Goal: Information Seeking & Learning: Learn about a topic

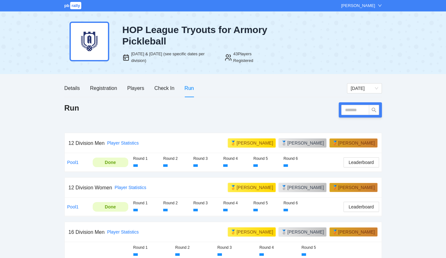
click at [413, 139] on div "pb rally [PERSON_NAME] HOP League Tryouts for Armory Pickleball [DATE] & [DATE]…" at bounding box center [223, 182] width 446 height 365
click at [165, 89] on div "Check In" at bounding box center [164, 88] width 20 height 8
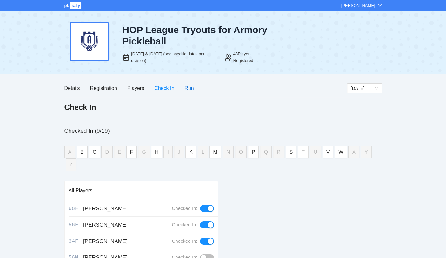
click at [186, 89] on div "Run" at bounding box center [189, 88] width 9 height 8
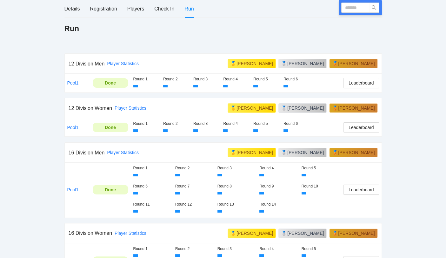
scroll to position [42, 0]
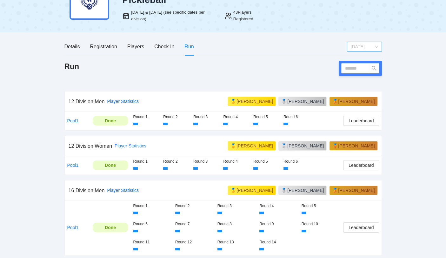
click at [364, 48] on span "[DATE]" at bounding box center [364, 47] width 27 height 10
click at [356, 60] on div "[DATE]" at bounding box center [364, 59] width 27 height 7
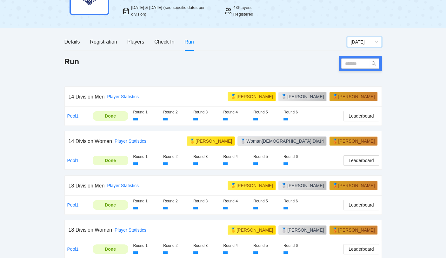
scroll to position [51, 0]
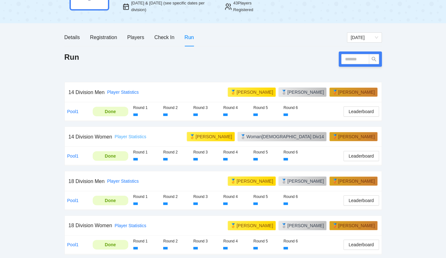
click at [131, 135] on link "Player Statistics" at bounding box center [131, 136] width 32 height 5
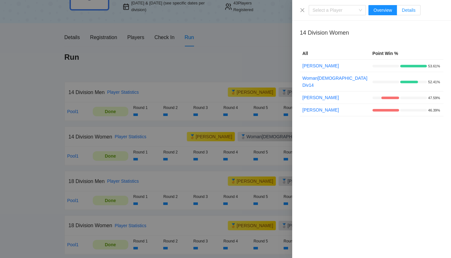
click at [412, 9] on span "Details" at bounding box center [409, 10] width 14 height 5
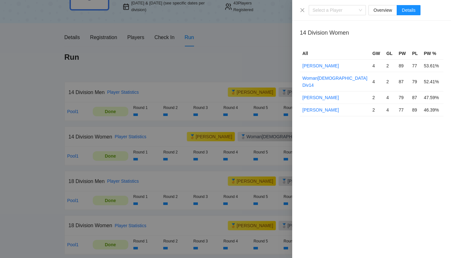
click at [184, 63] on div at bounding box center [225, 129] width 451 height 258
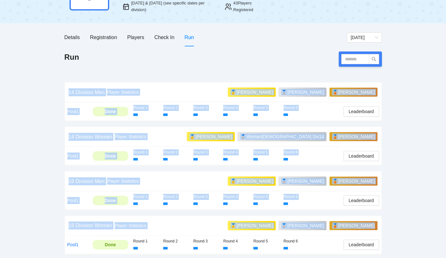
drag, startPoint x: 68, startPoint y: 91, endPoint x: 385, endPoint y: 259, distance: 358.7
click at [385, 207] on html "pb rally [PERSON_NAME] HOP League Tryouts for Armory Pickleball [DATE] & [DATE]…" at bounding box center [223, 78] width 446 height 258
copy div "14 Division Men Player Statistics 🥇 [PERSON_NAME] 🥈 [PERSON_NAME] 🥉 [PERSON_NAM…"
click at [31, 118] on div "pb rally [PERSON_NAME] HOP League Tryouts for Armory Pickleball [DATE] & [DATE]…" at bounding box center [223, 104] width 446 height 311
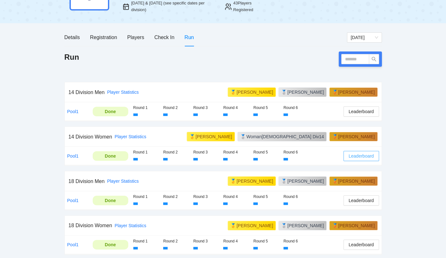
click at [362, 155] on span "Leaderboard" at bounding box center [361, 155] width 25 height 7
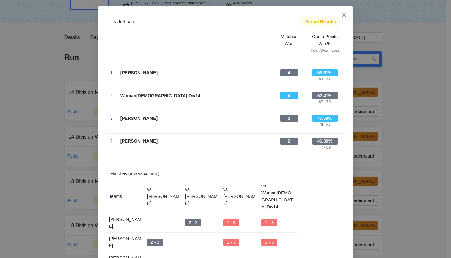
click at [342, 15] on icon "close" at bounding box center [344, 14] width 5 height 5
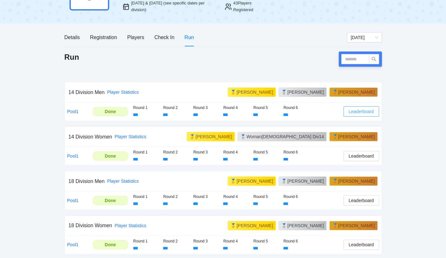
click at [358, 110] on span "Leaderboard" at bounding box center [361, 111] width 25 height 7
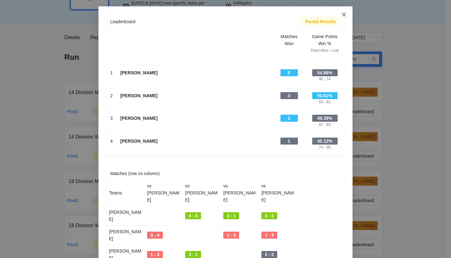
click at [342, 17] on icon "close" at bounding box center [344, 14] width 5 height 5
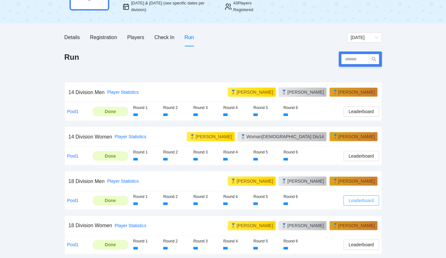
click at [362, 199] on span "Leaderboard" at bounding box center [361, 200] width 25 height 7
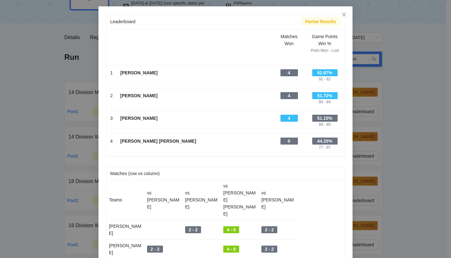
click at [419, 132] on div "Leaderboard Partial Results Scroll right to see all columns → Matches Won Game …" at bounding box center [225, 129] width 451 height 258
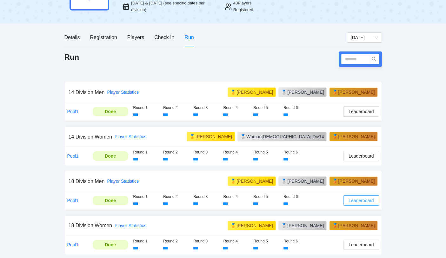
click at [362, 197] on span "Leaderboard" at bounding box center [361, 200] width 25 height 7
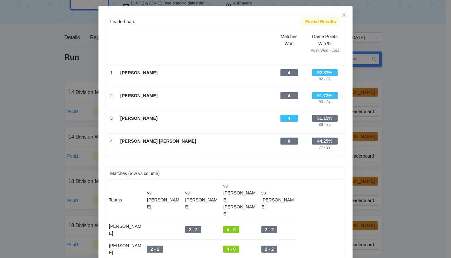
click at [417, 163] on div "Leaderboard Partial Results Scroll right to see all columns → Matches Won Game …" at bounding box center [225, 129] width 451 height 258
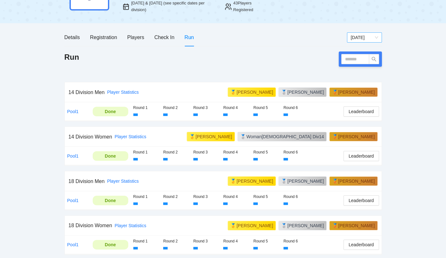
click at [382, 36] on div "[DATE]" at bounding box center [364, 37] width 35 height 10
click at [361, 58] on div "[DATE]" at bounding box center [364, 60] width 27 height 7
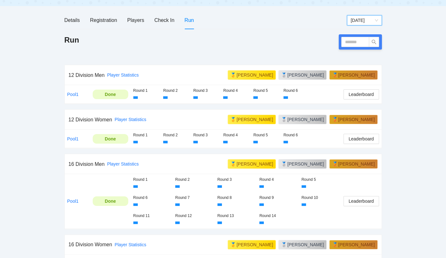
scroll to position [83, 0]
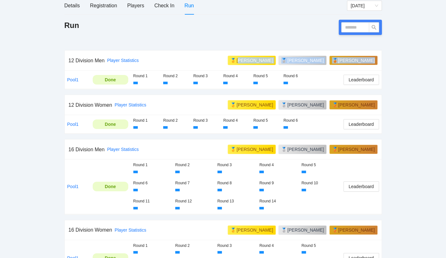
drag, startPoint x: 265, startPoint y: 59, endPoint x: 376, endPoint y: 61, distance: 110.9
click at [376, 61] on div "🥇 [PERSON_NAME] 🥈 [PERSON_NAME] 🥉 [PERSON_NAME]" at bounding box center [303, 61] width 150 height 10
copy div "[PERSON_NAME] 🥈 [PERSON_NAME] 🥉 [PERSON_NAME]"
click at [359, 80] on span "Leaderboard" at bounding box center [361, 79] width 25 height 7
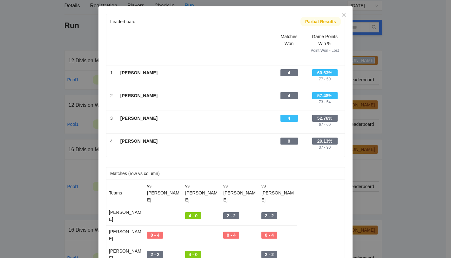
drag, startPoint x: 163, startPoint y: 142, endPoint x: 119, endPoint y: 143, distance: 43.9
click at [120, 143] on div "[PERSON_NAME]" at bounding box center [194, 141] width 149 height 7
copy b "[PERSON_NAME]"
click at [342, 14] on icon "close" at bounding box center [344, 15] width 4 height 4
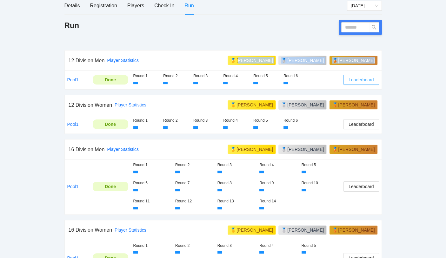
click at [361, 80] on span "Leaderboard" at bounding box center [361, 79] width 25 height 7
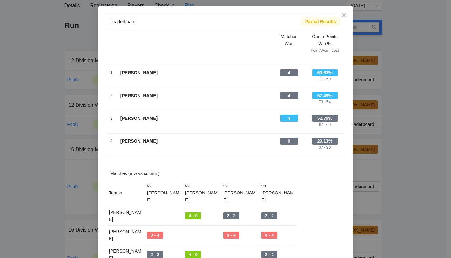
click at [411, 64] on div "Leaderboard Partial Results Scroll right to see all columns → Matches Won Game …" at bounding box center [225, 129] width 451 height 258
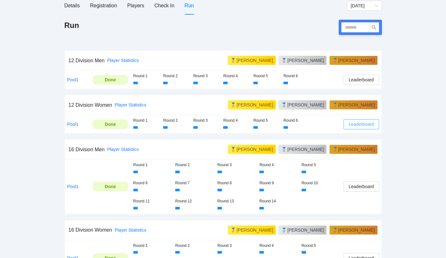
click at [363, 122] on span "Leaderboard" at bounding box center [361, 124] width 25 height 7
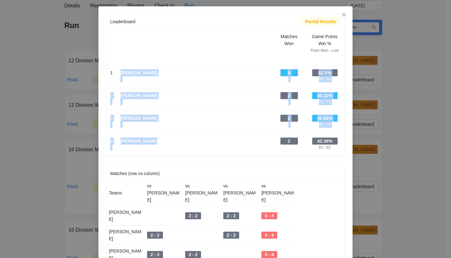
drag, startPoint x: 118, startPoint y: 71, endPoint x: 154, endPoint y: 140, distance: 77.0
click at [154, 140] on tbody "Scroll right to see all columns → Matches Won Game Points Win % Point Won - Los…" at bounding box center [225, 92] width 238 height 127
copy tbody "[PERSON_NAME] - 6 - 62.5% 90 - 54 2 - [PERSON_NAME] - 2 - 49.31% 71 - 73 3 - [P…"
click at [159, 78] on div "-" at bounding box center [194, 79] width 149 height 6
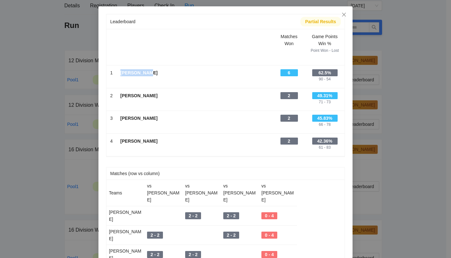
drag, startPoint x: 143, startPoint y: 71, endPoint x: 118, endPoint y: 70, distance: 25.1
click at [120, 70] on div "[PERSON_NAME]" at bounding box center [194, 72] width 149 height 7
copy b "[PERSON_NAME]"
drag, startPoint x: 152, startPoint y: 96, endPoint x: 119, endPoint y: 95, distance: 33.4
click at [120, 95] on div "[PERSON_NAME]" at bounding box center [194, 95] width 149 height 7
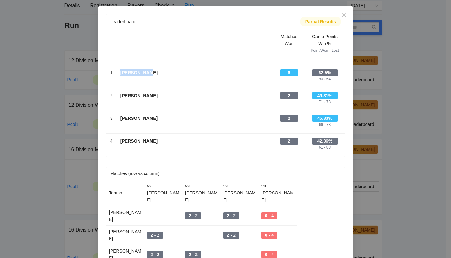
copy b "[PERSON_NAME]"
drag, startPoint x: 146, startPoint y: 118, endPoint x: 117, endPoint y: 117, distance: 28.9
click at [117, 117] on td "[PERSON_NAME] -" at bounding box center [195, 122] width 157 height 23
copy b "[PERSON_NAME]"
drag, startPoint x: 153, startPoint y: 140, endPoint x: 112, endPoint y: 139, distance: 41.0
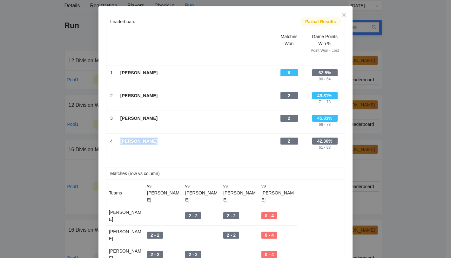
click at [112, 139] on tr "4 - [PERSON_NAME] - 2 - 42.36% 61 - 83" at bounding box center [225, 144] width 238 height 23
copy tr "- [PERSON_NAME]"
click at [342, 16] on icon "close" at bounding box center [344, 14] width 5 height 5
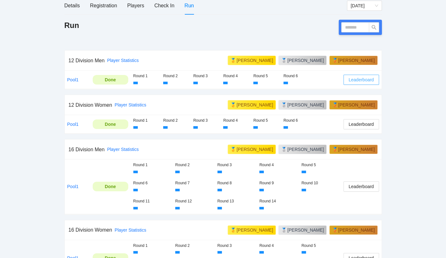
click at [368, 78] on span "Leaderboard" at bounding box center [361, 79] width 25 height 7
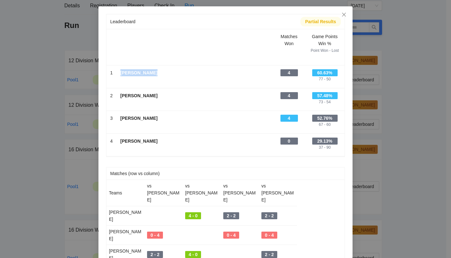
drag, startPoint x: 151, startPoint y: 74, endPoint x: 119, endPoint y: 74, distance: 32.4
click at [120, 74] on div "[PERSON_NAME]" at bounding box center [194, 72] width 149 height 7
copy b "[PERSON_NAME]"
click at [342, 15] on icon "close" at bounding box center [344, 14] width 5 height 5
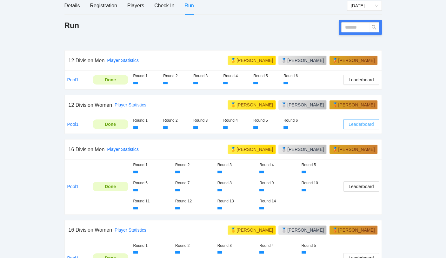
click at [369, 122] on span "Leaderboard" at bounding box center [361, 124] width 25 height 7
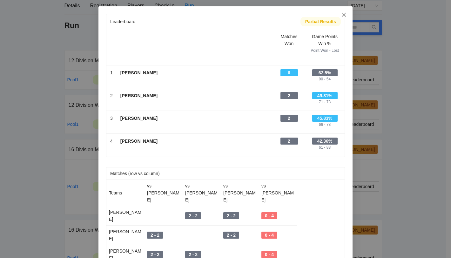
click at [342, 14] on icon "close" at bounding box center [344, 14] width 5 height 5
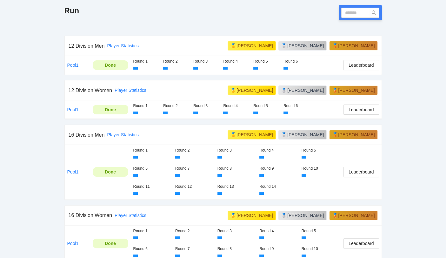
scroll to position [105, 0]
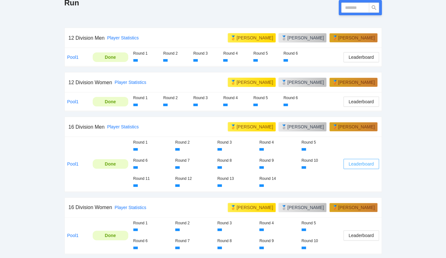
click at [368, 162] on span "Leaderboard" at bounding box center [361, 163] width 25 height 7
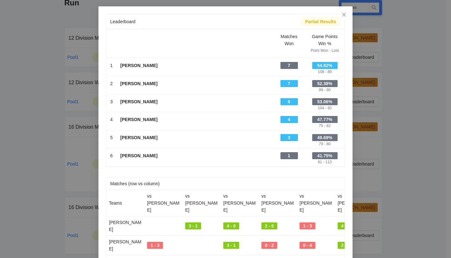
drag, startPoint x: 118, startPoint y: 64, endPoint x: 151, endPoint y: 154, distance: 96.3
click at [151, 154] on tbody "Scroll right to see all columns → Matches Won Game Points Win % Point Won - Los…" at bounding box center [225, 97] width 238 height 137
drag, startPoint x: 151, startPoint y: 154, endPoint x: 171, endPoint y: 162, distance: 21.5
click at [171, 162] on div "-" at bounding box center [194, 162] width 149 height 6
drag, startPoint x: 119, startPoint y: 64, endPoint x: 160, endPoint y: 154, distance: 98.0
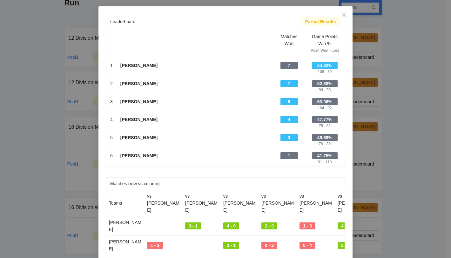
click at [160, 154] on tbody "Scroll right to see all columns → Matches Won Game Points Win % Point Won - Los…" at bounding box center [225, 97] width 238 height 137
drag, startPoint x: 160, startPoint y: 154, endPoint x: 227, endPoint y: 167, distance: 68.7
click at [227, 167] on div "Leaderboard Partial Results Scroll right to see all columns → Matches Won Game …" at bounding box center [225, 205] width 239 height 382
click at [52, 60] on div "Leaderboard Partial Results Scroll right to see all columns → Matches Won Game …" at bounding box center [225, 129] width 451 height 258
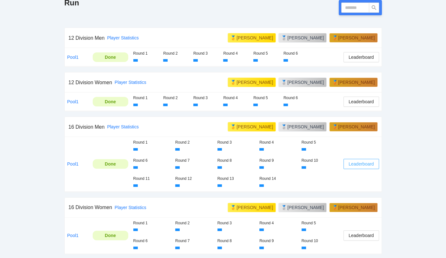
click at [363, 163] on span "Leaderboard" at bounding box center [361, 163] width 25 height 7
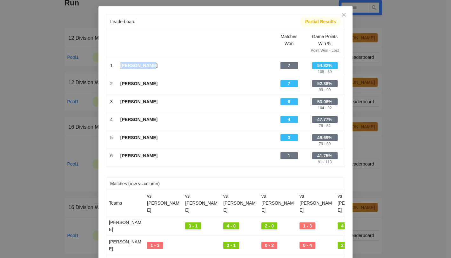
drag, startPoint x: 155, startPoint y: 64, endPoint x: 119, endPoint y: 62, distance: 35.9
click at [120, 62] on div "[PERSON_NAME]" at bounding box center [194, 65] width 149 height 7
click at [140, 83] on b "[PERSON_NAME]" at bounding box center [138, 83] width 37 height 5
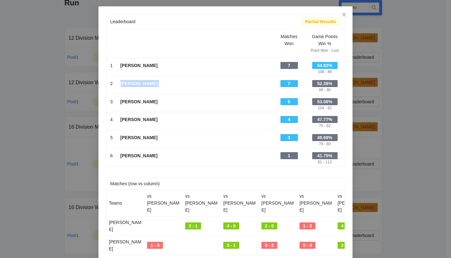
drag, startPoint x: 149, startPoint y: 100, endPoint x: 119, endPoint y: 100, distance: 29.9
click at [120, 100] on b "[PERSON_NAME]" at bounding box center [138, 101] width 37 height 5
drag, startPoint x: 155, startPoint y: 118, endPoint x: 119, endPoint y: 119, distance: 36.2
click at [120, 119] on div "[PERSON_NAME]" at bounding box center [194, 119] width 149 height 7
click at [342, 15] on icon "close" at bounding box center [344, 14] width 5 height 5
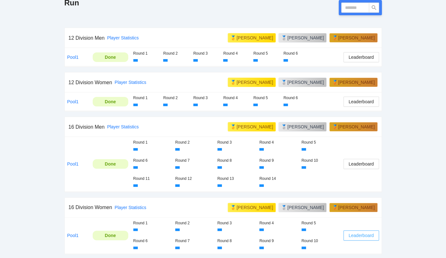
click at [371, 234] on span "Leaderboard" at bounding box center [361, 235] width 25 height 7
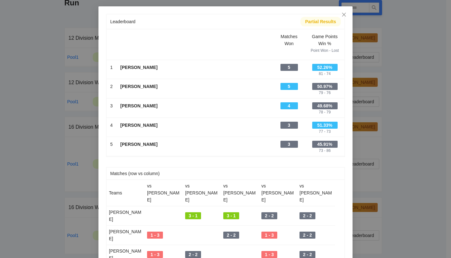
click at [123, 67] on b "[PERSON_NAME]" at bounding box center [138, 67] width 37 height 5
drag, startPoint x: 152, startPoint y: 86, endPoint x: 119, endPoint y: 88, distance: 33.1
click at [120, 88] on div "[PERSON_NAME]" at bounding box center [194, 86] width 149 height 7
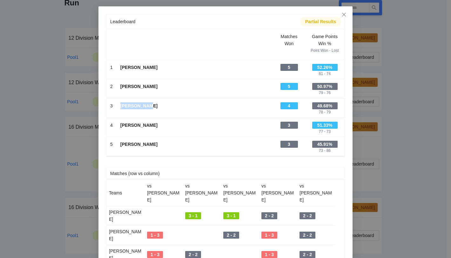
drag, startPoint x: 146, startPoint y: 105, endPoint x: 119, endPoint y: 105, distance: 26.7
click at [120, 105] on div "[PERSON_NAME]" at bounding box center [194, 105] width 149 height 7
drag, startPoint x: 142, startPoint y: 125, endPoint x: 118, endPoint y: 124, distance: 24.8
click at [120, 124] on div "[PERSON_NAME]" at bounding box center [194, 125] width 149 height 7
click at [342, 14] on icon "close" at bounding box center [344, 15] width 4 height 4
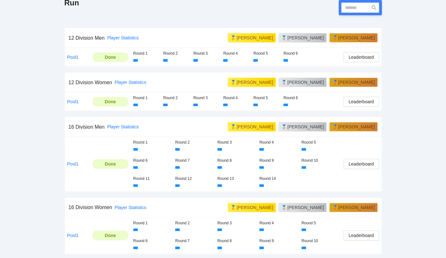
scroll to position [0, 0]
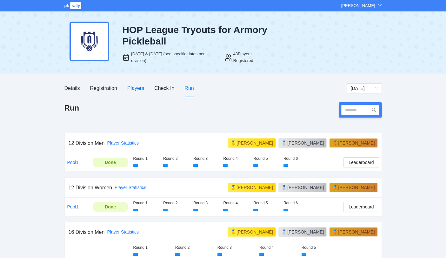
click at [131, 89] on div "Players" at bounding box center [135, 88] width 17 height 8
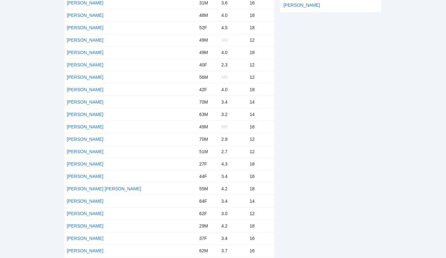
scroll to position [191, 0]
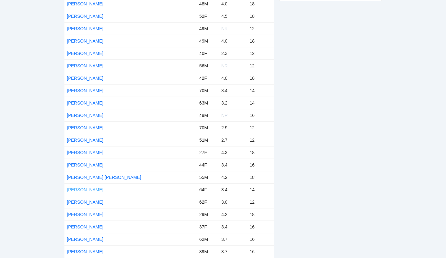
click at [89, 188] on link "[PERSON_NAME]" at bounding box center [85, 189] width 37 height 5
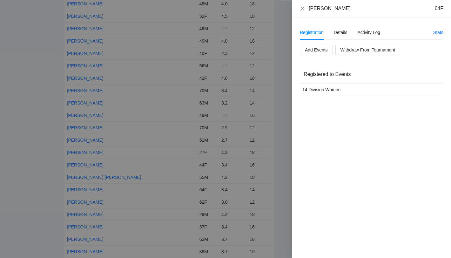
click at [347, 30] on div "Registration Details Activity Log" at bounding box center [340, 32] width 80 height 15
click at [346, 32] on div "Details" at bounding box center [341, 32] width 14 height 7
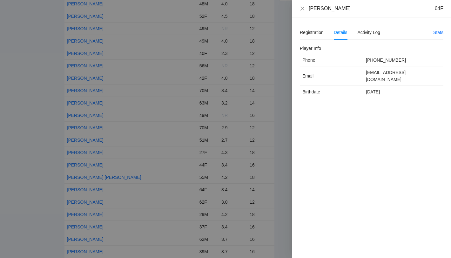
click at [35, 131] on div at bounding box center [225, 129] width 451 height 258
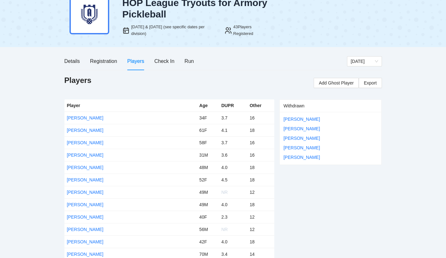
scroll to position [0, 0]
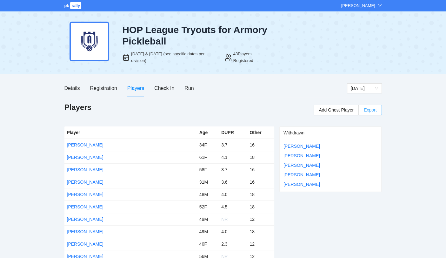
click at [375, 110] on span "Export" at bounding box center [370, 110] width 13 height 10
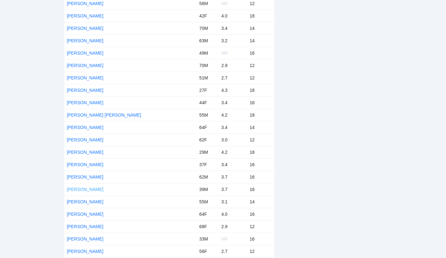
scroll to position [254, 0]
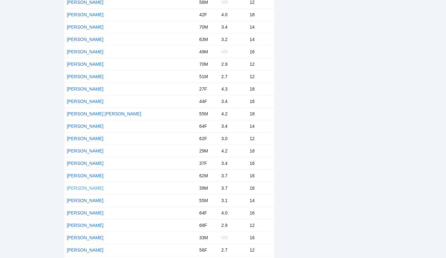
click at [90, 188] on link "[PERSON_NAME]" at bounding box center [85, 188] width 37 height 5
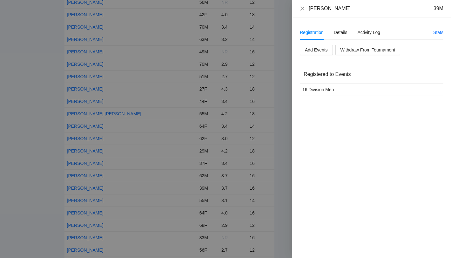
click at [277, 125] on div at bounding box center [225, 129] width 451 height 258
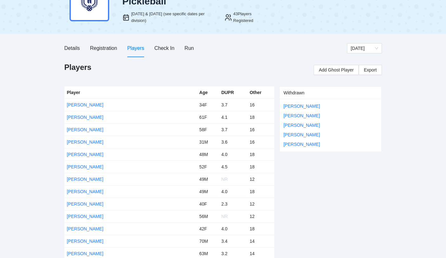
scroll to position [33, 0]
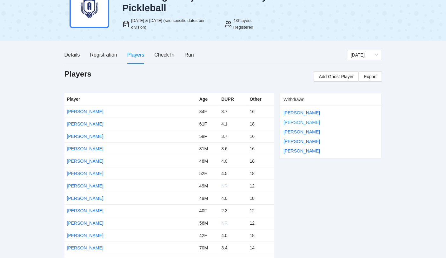
click at [295, 122] on link "[PERSON_NAME]" at bounding box center [302, 122] width 37 height 5
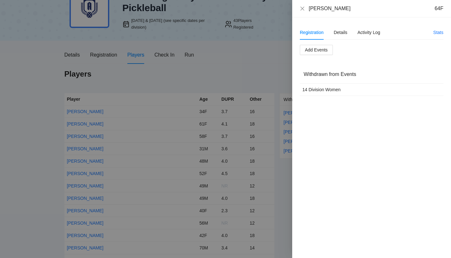
click at [236, 53] on div at bounding box center [225, 129] width 451 height 258
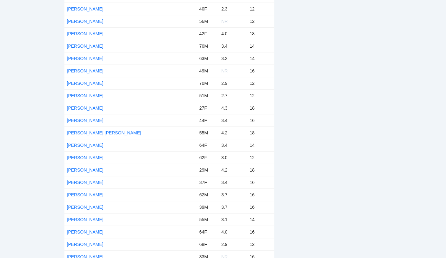
scroll to position [288, 0]
